Goal: Task Accomplishment & Management: Manage account settings

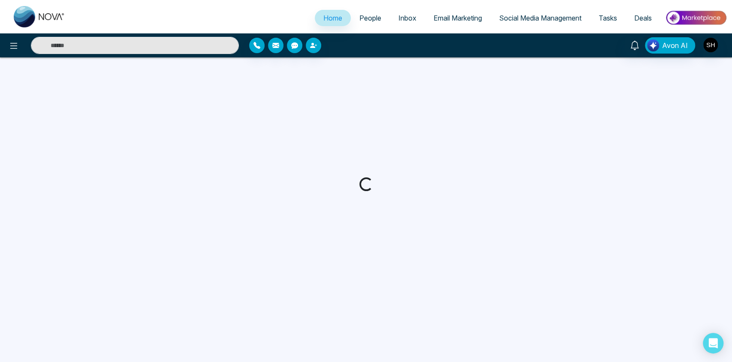
select select "*"
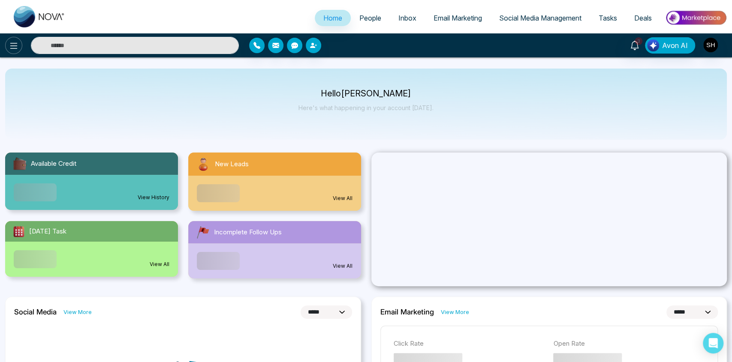
click at [20, 48] on button at bounding box center [13, 45] width 17 height 17
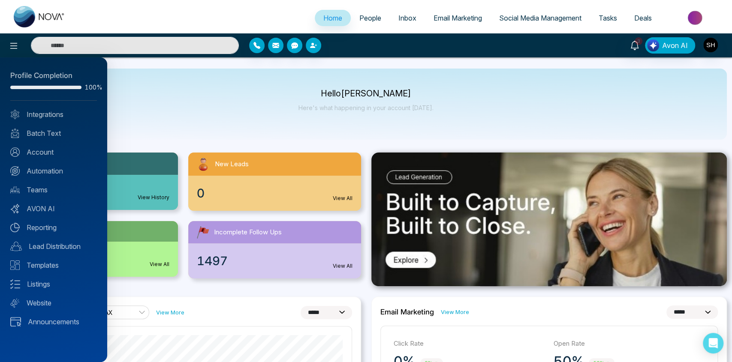
click at [472, 120] on div at bounding box center [366, 181] width 732 height 362
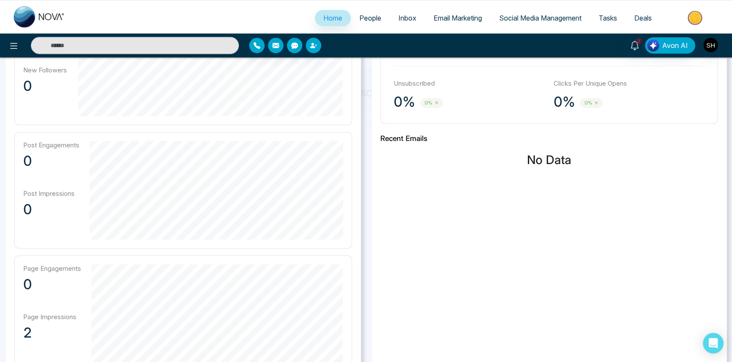
scroll to position [388, 0]
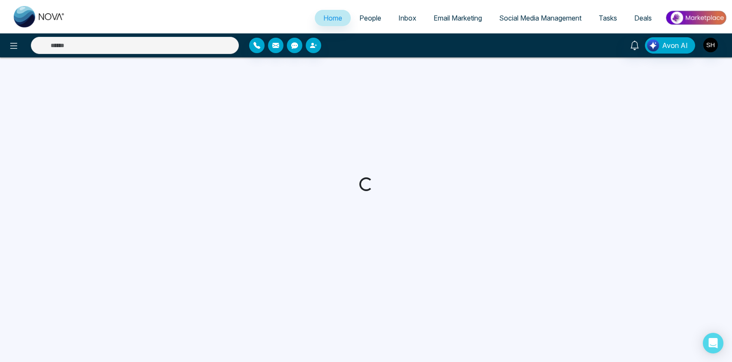
select select "*"
